Goal: Information Seeking & Learning: Learn about a topic

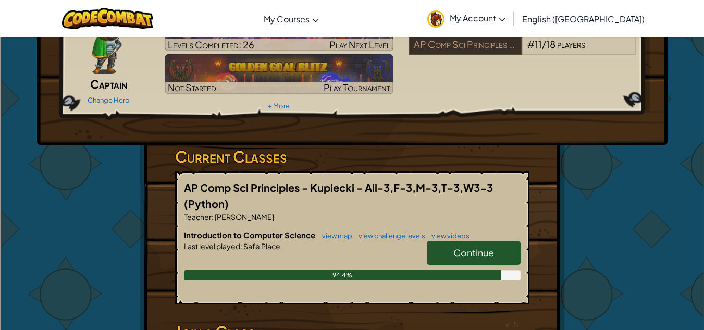
scroll to position [91, 0]
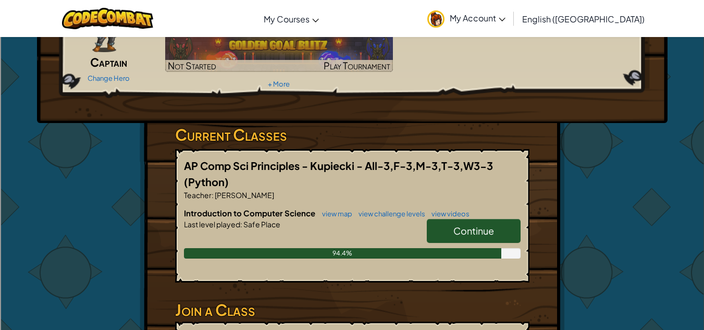
click at [456, 226] on span "Continue" at bounding box center [473, 231] width 41 height 12
